Goal: Task Accomplishment & Management: Use online tool/utility

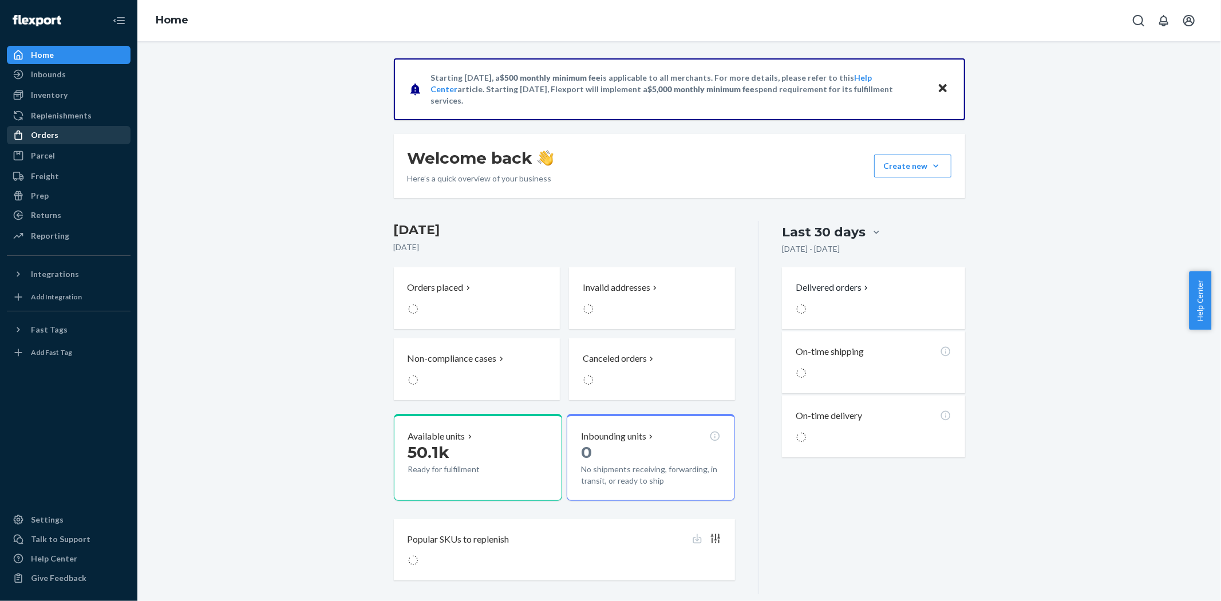
click at [61, 136] on div "Orders" at bounding box center [68, 135] width 121 height 16
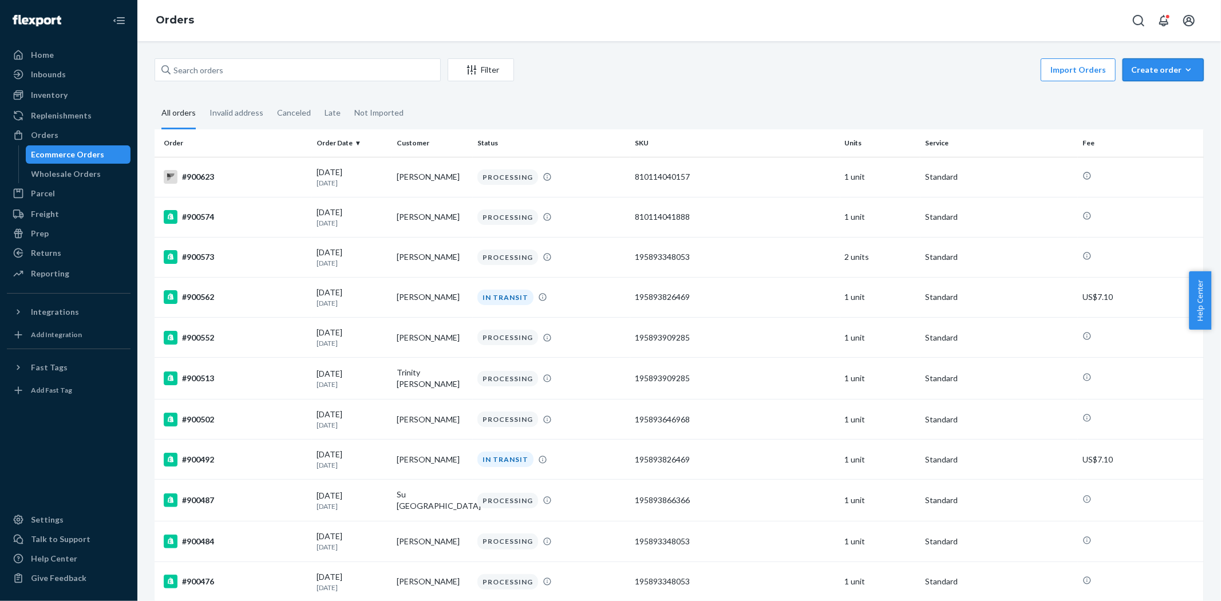
click at [1137, 64] on div "Create order" at bounding box center [1163, 69] width 64 height 11
click at [1147, 98] on span "Ecommerce order" at bounding box center [1169, 97] width 71 height 8
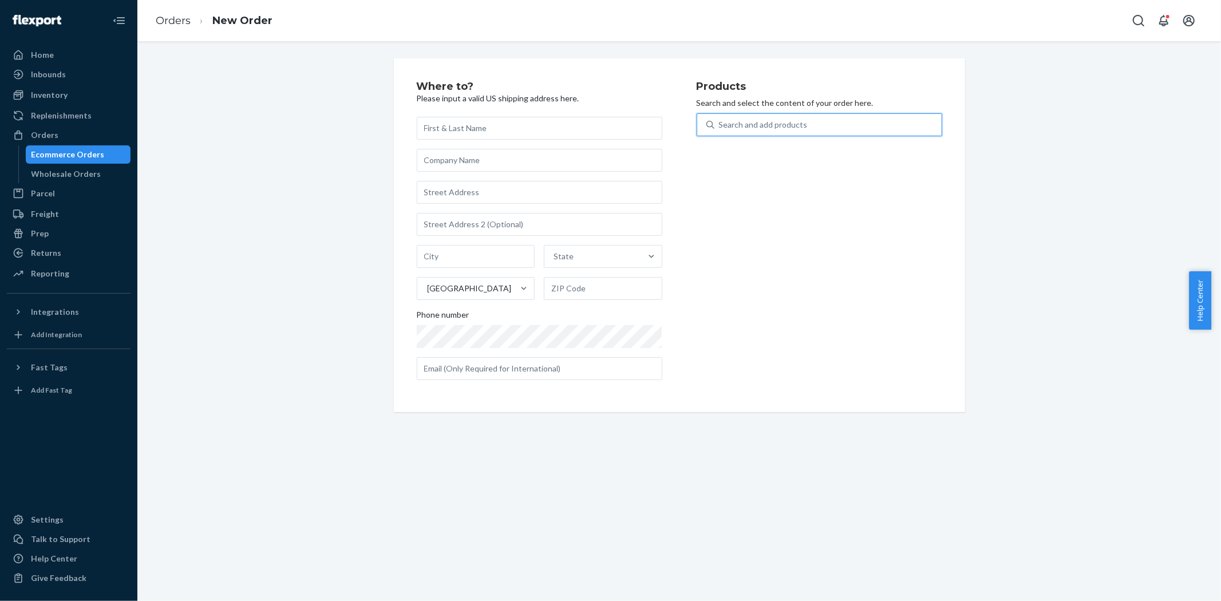
click at [855, 125] on div "Search and add products" at bounding box center [827, 124] width 227 height 21
click at [720, 125] on input "0 results available. Use Up and Down to choose options, press Enter to select t…" at bounding box center [719, 124] width 1 height 11
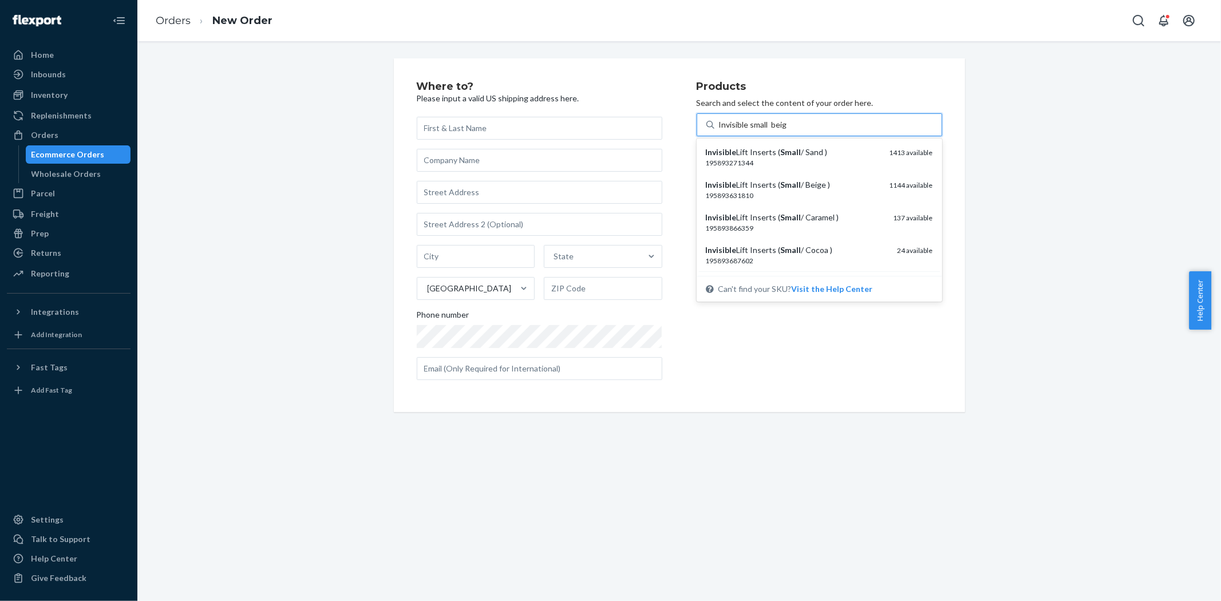
type input "Invisible small beige"
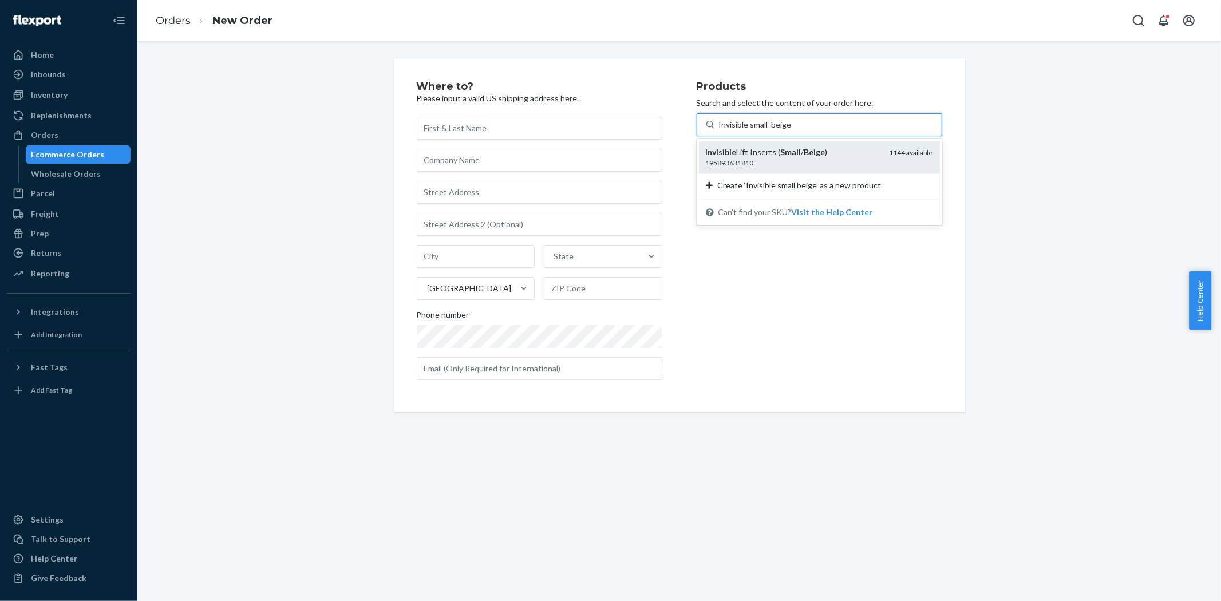
click at [897, 162] on div "1144 available" at bounding box center [910, 156] width 43 height 21
click at [791, 130] on input "Invisible small beige" at bounding box center [755, 124] width 72 height 11
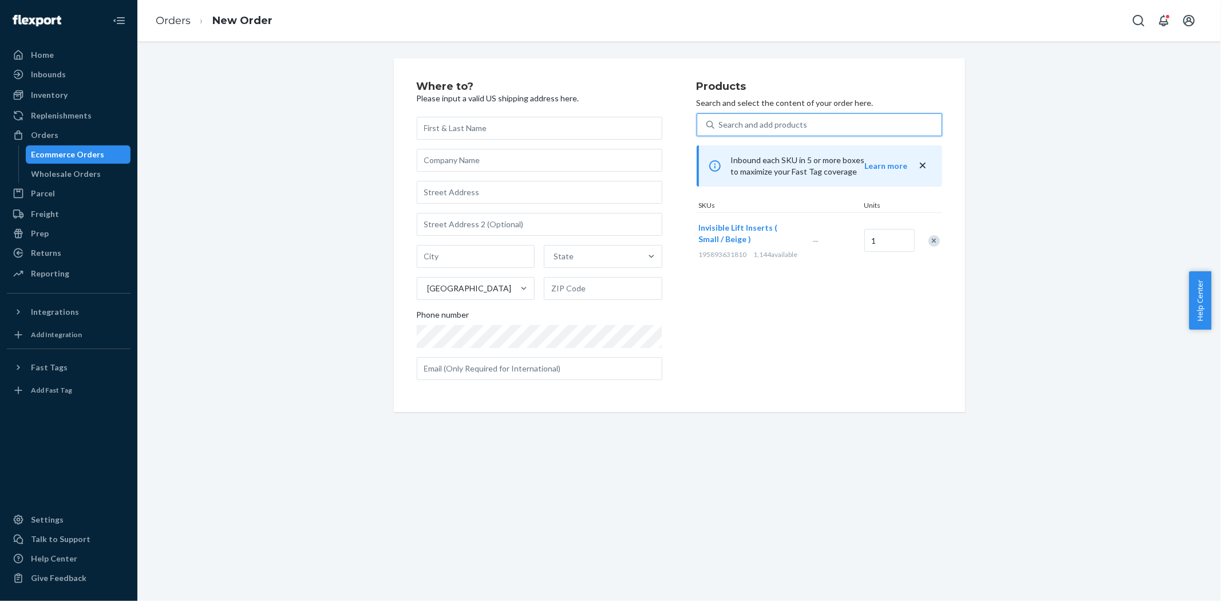
click at [767, 129] on div "Search and add products" at bounding box center [763, 124] width 89 height 11
click at [720, 129] on input "0 results available. Select is focused ,type to refine list, press Down to open…" at bounding box center [719, 124] width 1 height 11
click at [63, 133] on div "Orders" at bounding box center [68, 135] width 121 height 16
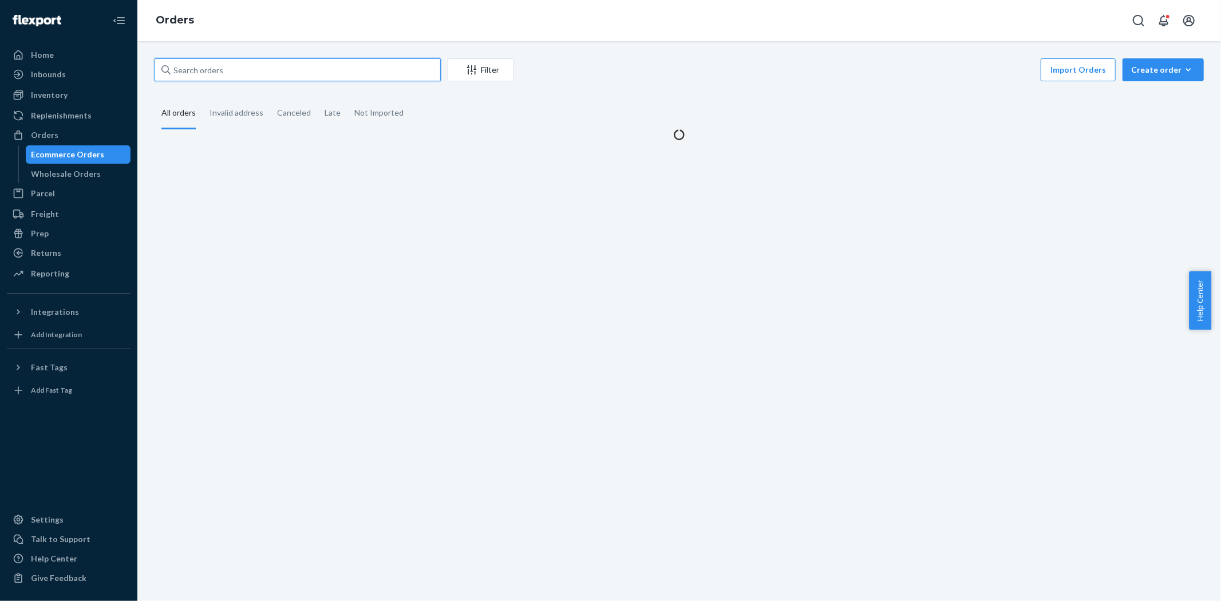
click at [306, 76] on input "text" at bounding box center [297, 69] width 286 height 23
paste input "893483"
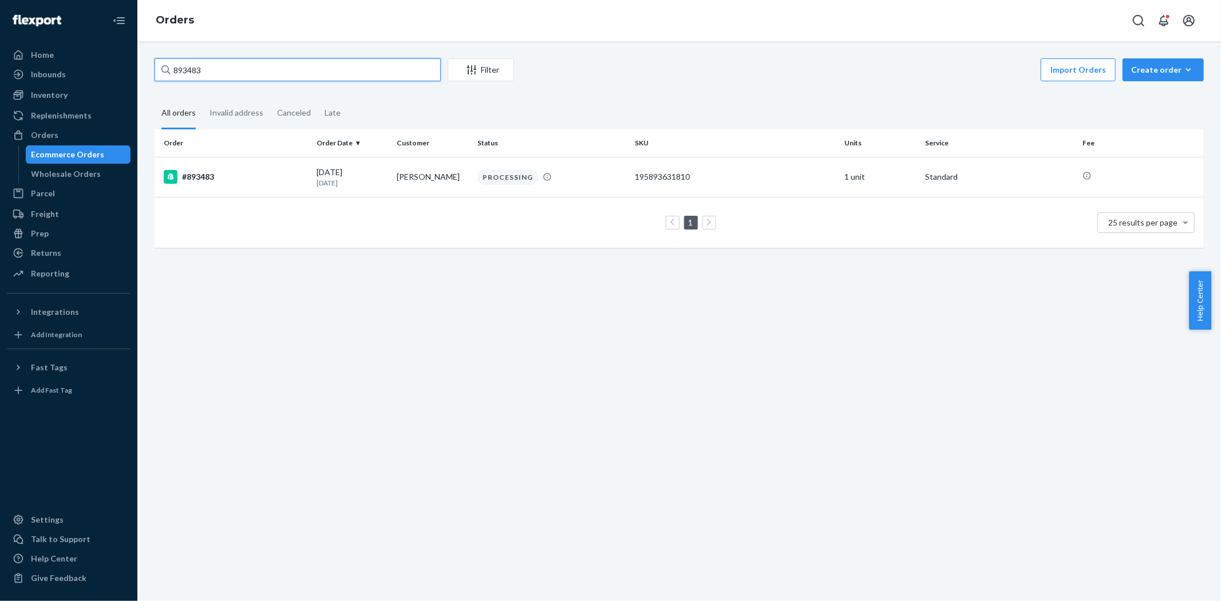
type input "893483"
click at [441, 176] on td "[PERSON_NAME]" at bounding box center [432, 177] width 81 height 40
